Goal: Task Accomplishment & Management: Manage account settings

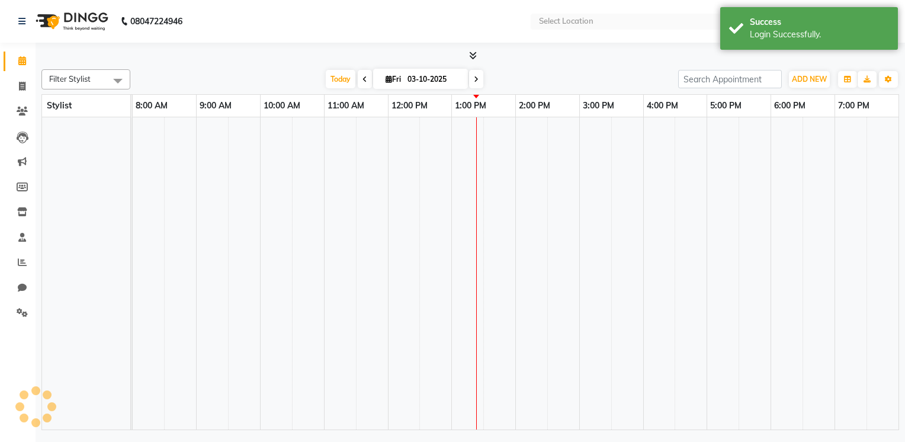
select select "en"
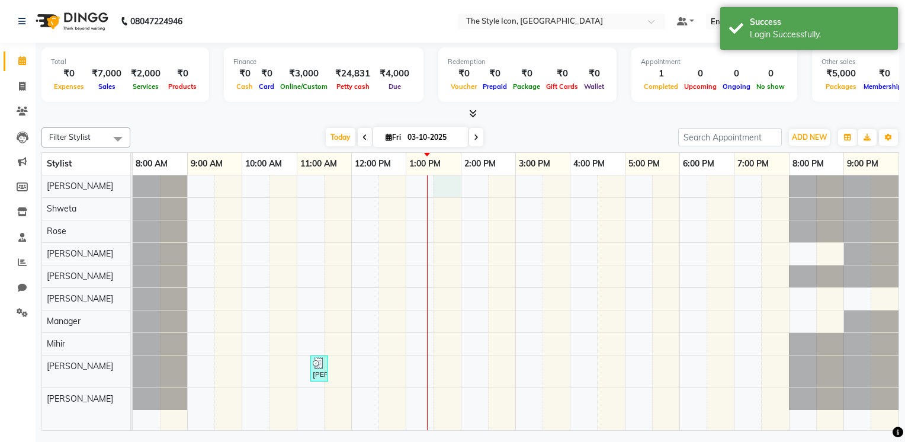
click at [448, 191] on div "[PERSON_NAME], TK01, 11:15 AM-11:35 AM, [DEMOGRAPHIC_DATA] Hair Setting" at bounding box center [516, 302] width 766 height 255
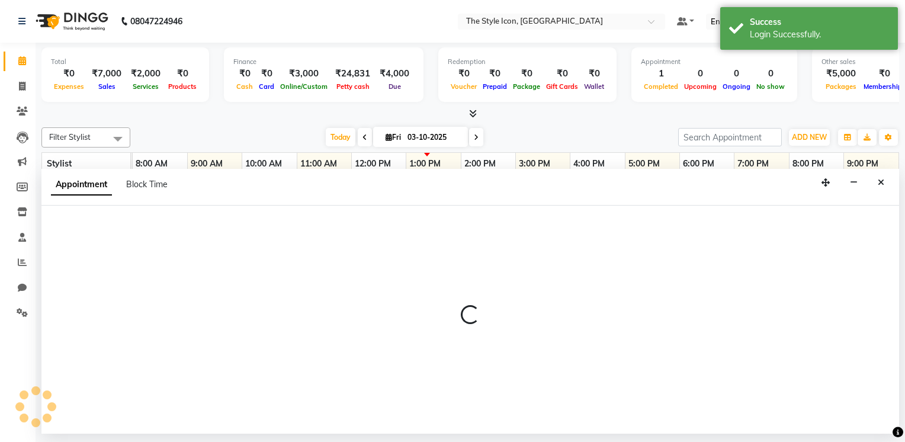
select select "41991"
select select "tentative"
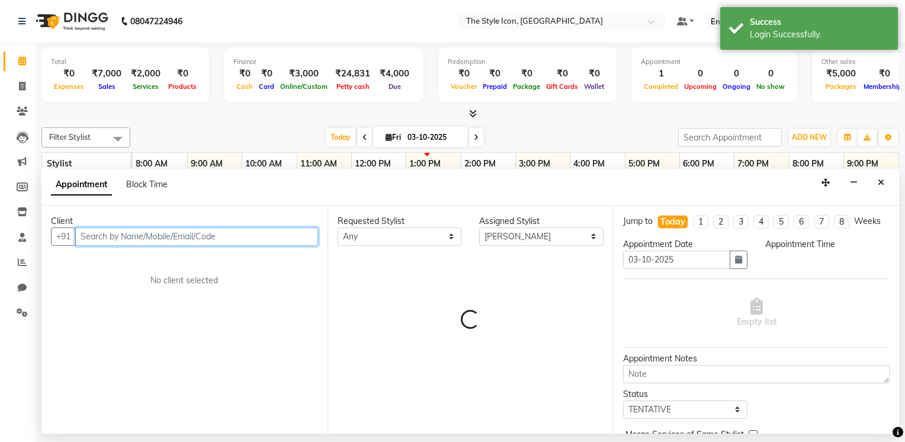
select select "810"
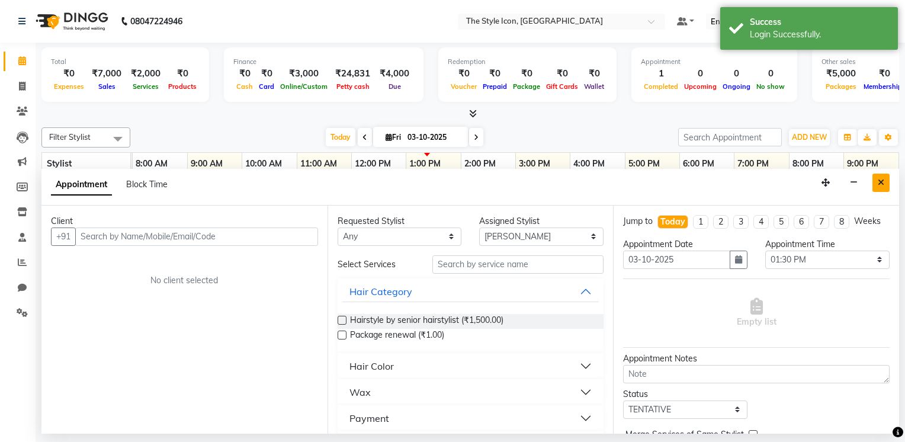
click at [881, 179] on icon "Close" at bounding box center [881, 182] width 7 height 8
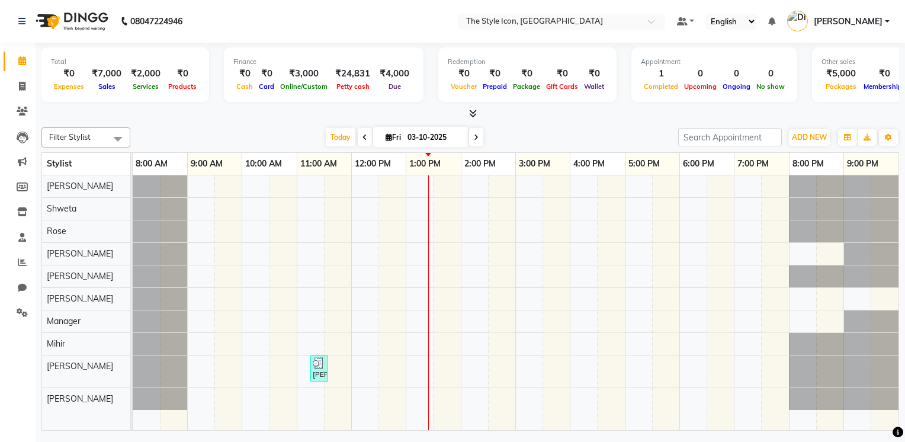
click at [20, 126] on li "Leads" at bounding box center [18, 136] width 36 height 25
click at [21, 129] on link "Leads" at bounding box center [18, 137] width 28 height 20
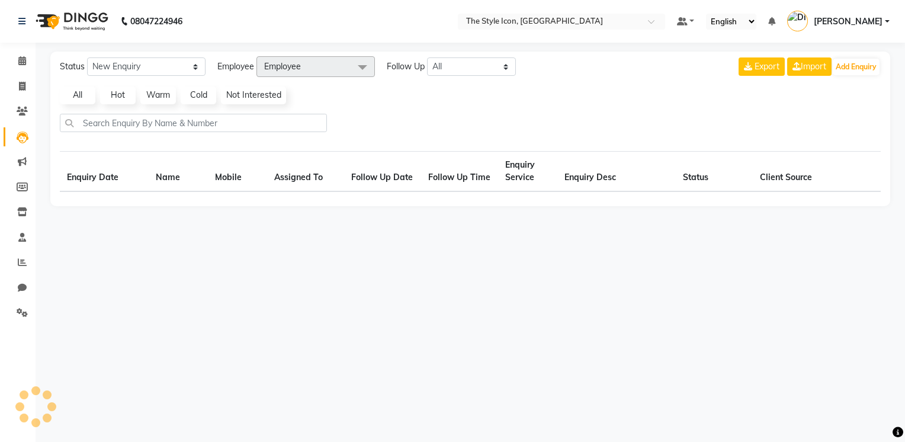
select select "10"
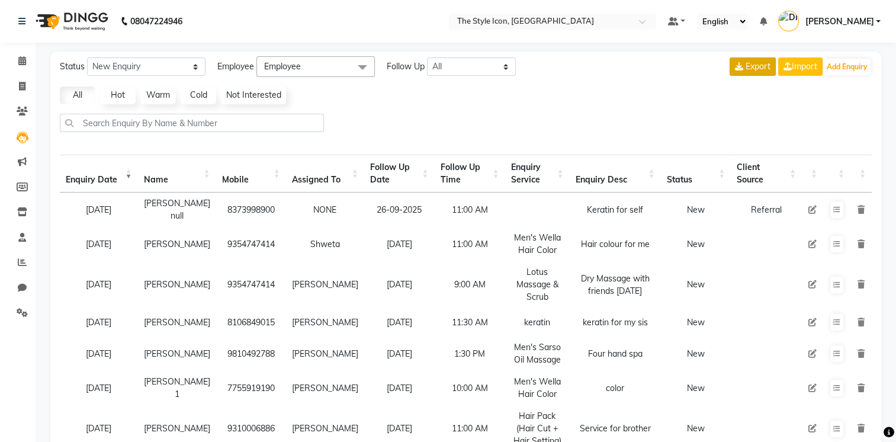
click at [740, 70] on button "Export" at bounding box center [753, 66] width 46 height 18
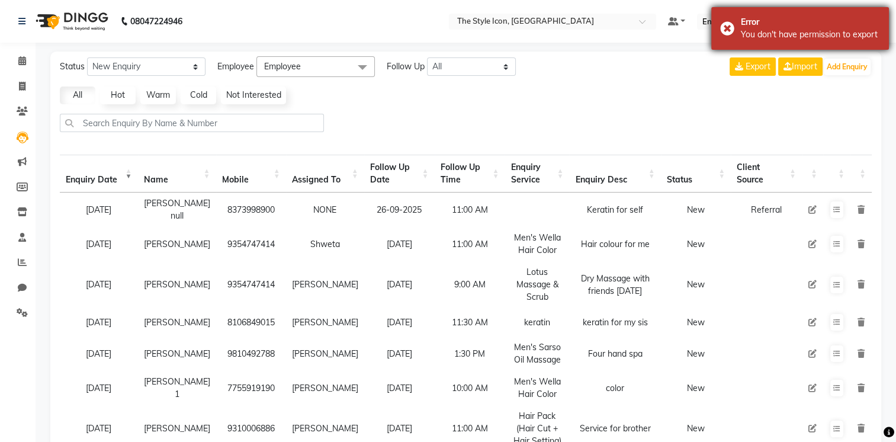
copy div "rror You don't have permission to export"
drag, startPoint x: 743, startPoint y: 27, endPoint x: 878, endPoint y: 39, distance: 135.5
click at [878, 39] on div "Error You don't have permission to export" at bounding box center [800, 28] width 178 height 43
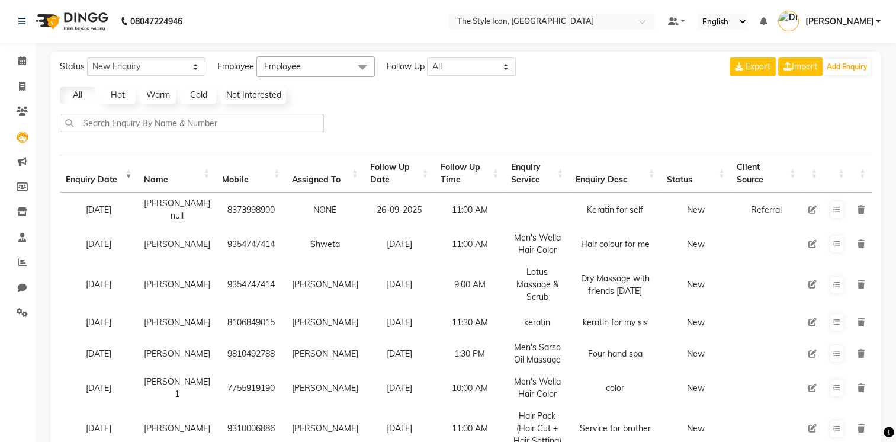
click at [680, 163] on th "Status" at bounding box center [696, 174] width 70 height 38
